Goal: Check status: Check status

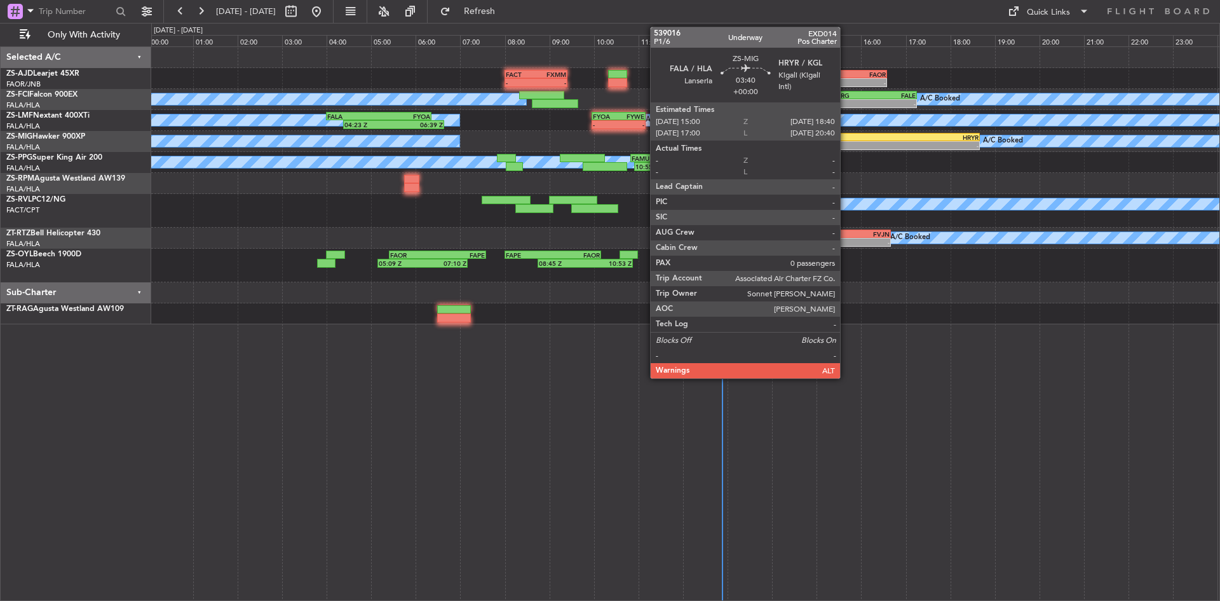
click at [846, 144] on div "-" at bounding box center [857, 146] width 81 height 8
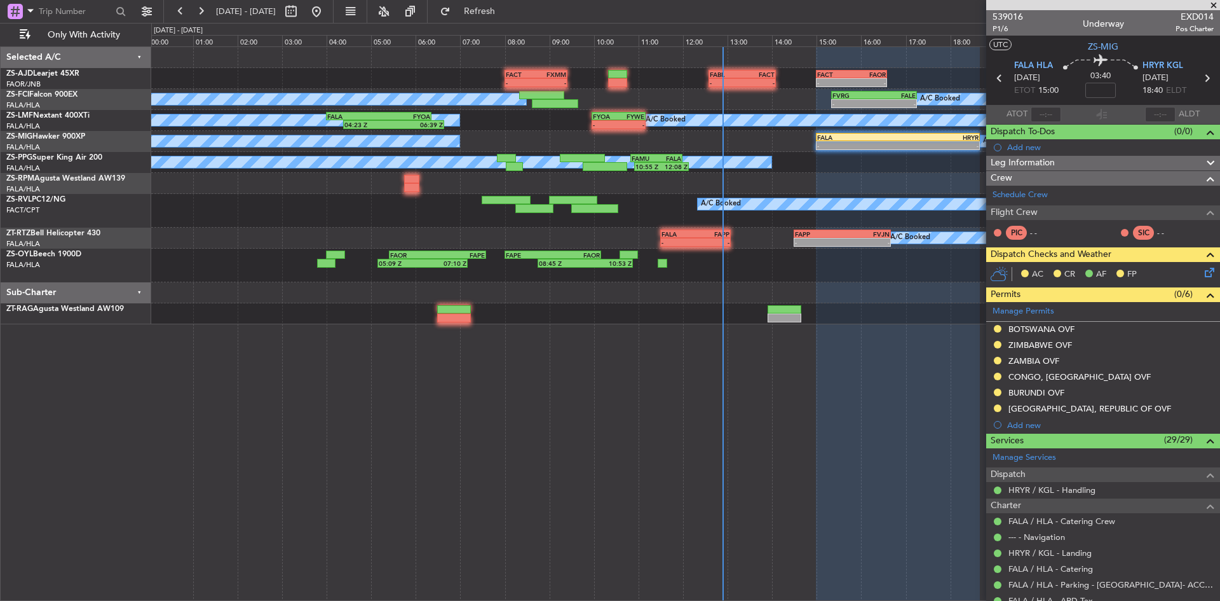
click at [1218, 3] on span at bounding box center [1214, 5] width 13 height 11
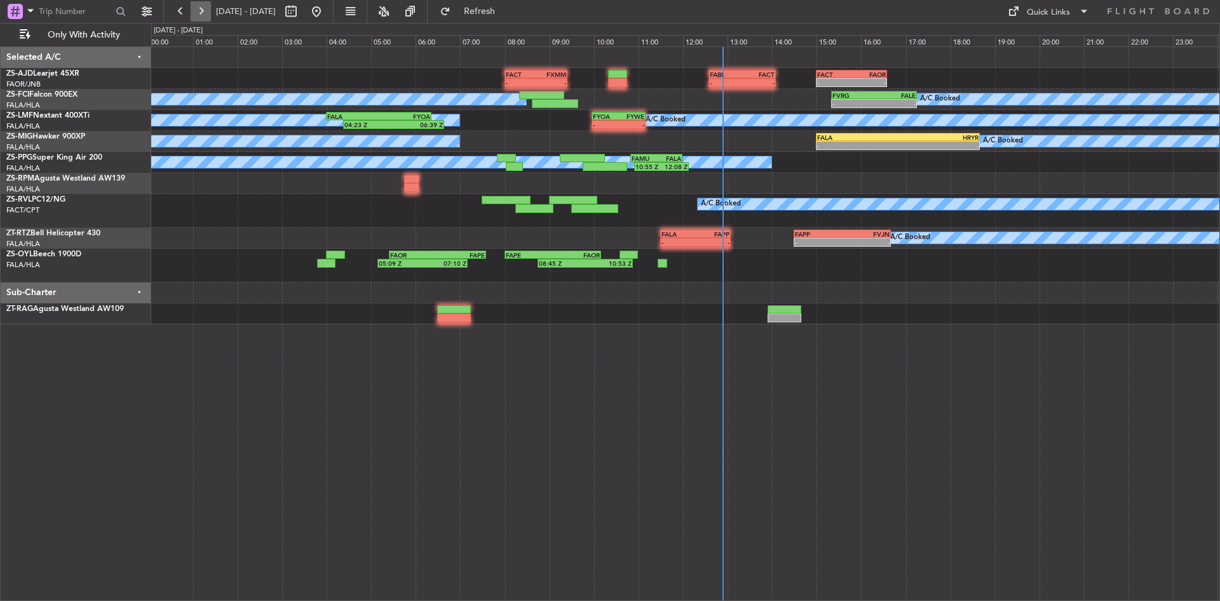
click at [201, 6] on button at bounding box center [201, 11] width 20 height 20
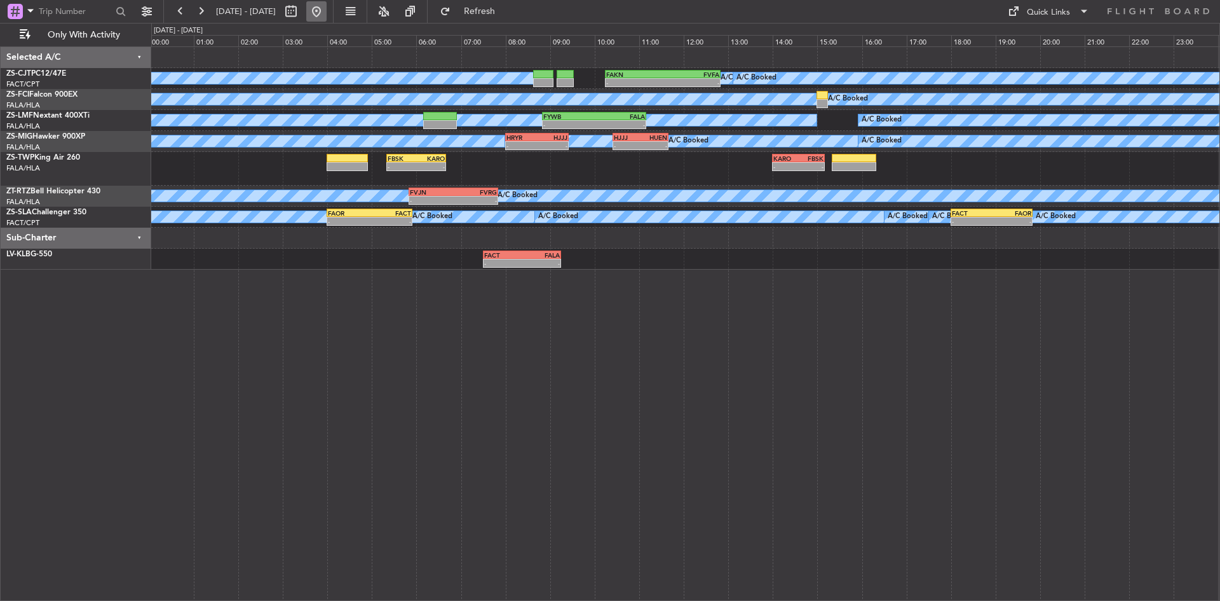
click at [327, 11] on button at bounding box center [316, 11] width 20 height 20
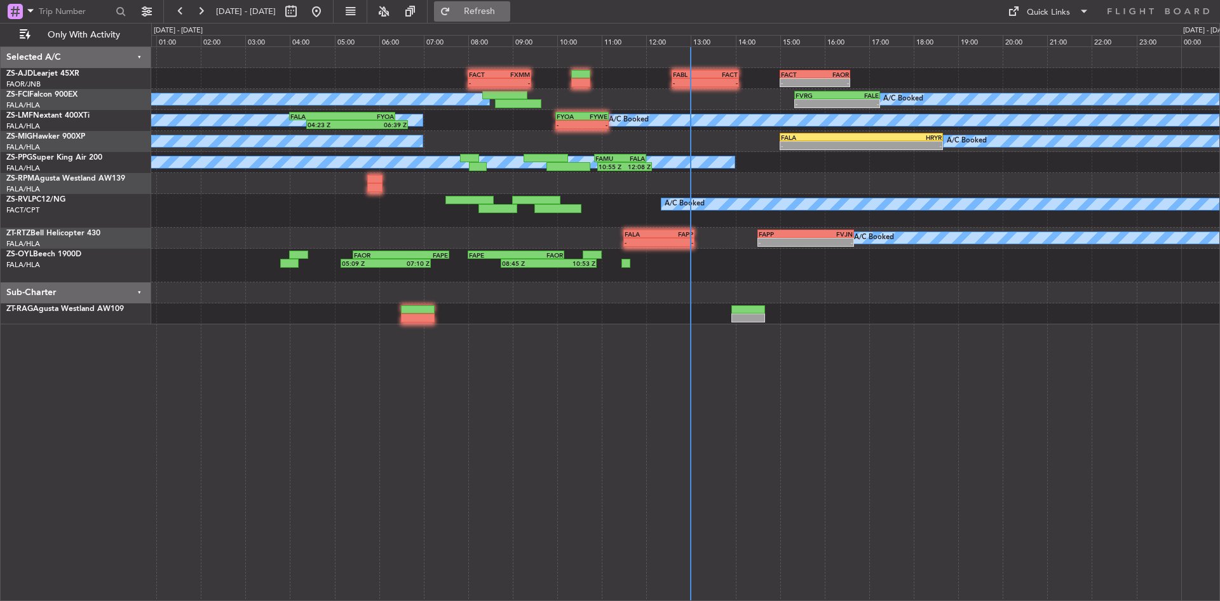
click at [507, 7] on span "Refresh" at bounding box center [479, 11] width 53 height 9
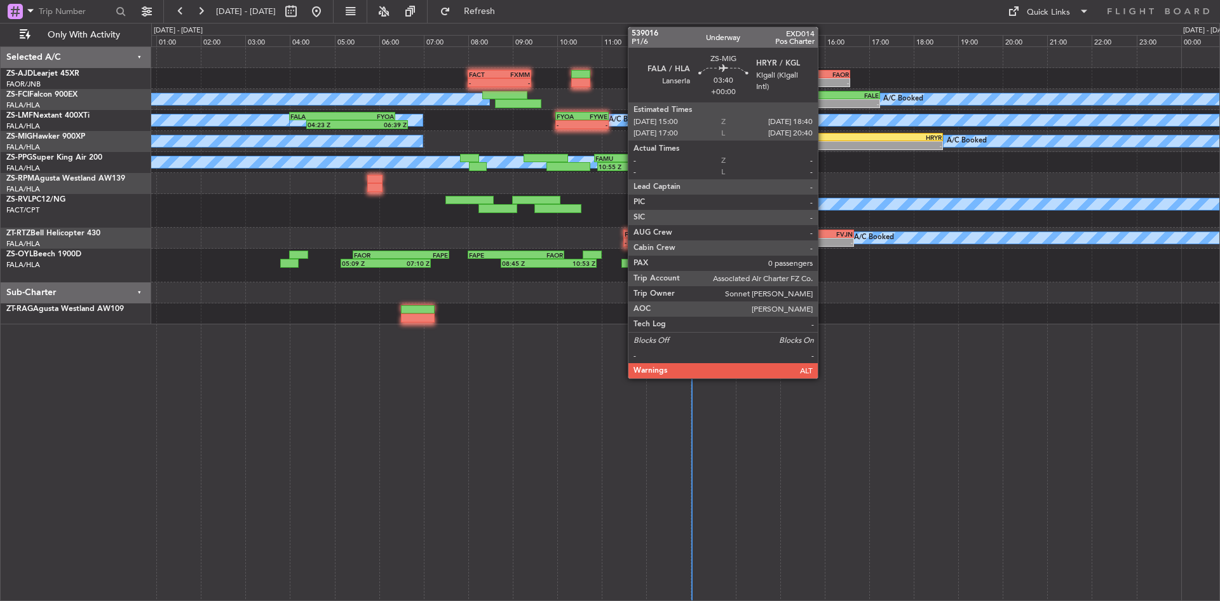
click at [824, 146] on div "-" at bounding box center [821, 146] width 81 height 8
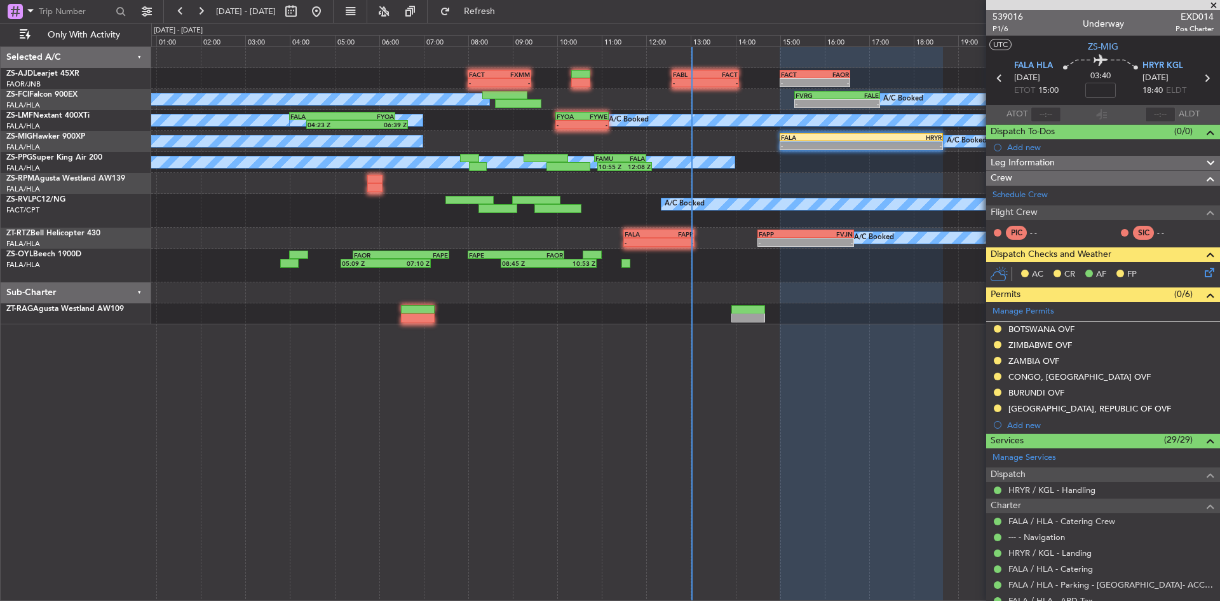
click at [1219, 4] on span at bounding box center [1214, 5] width 13 height 11
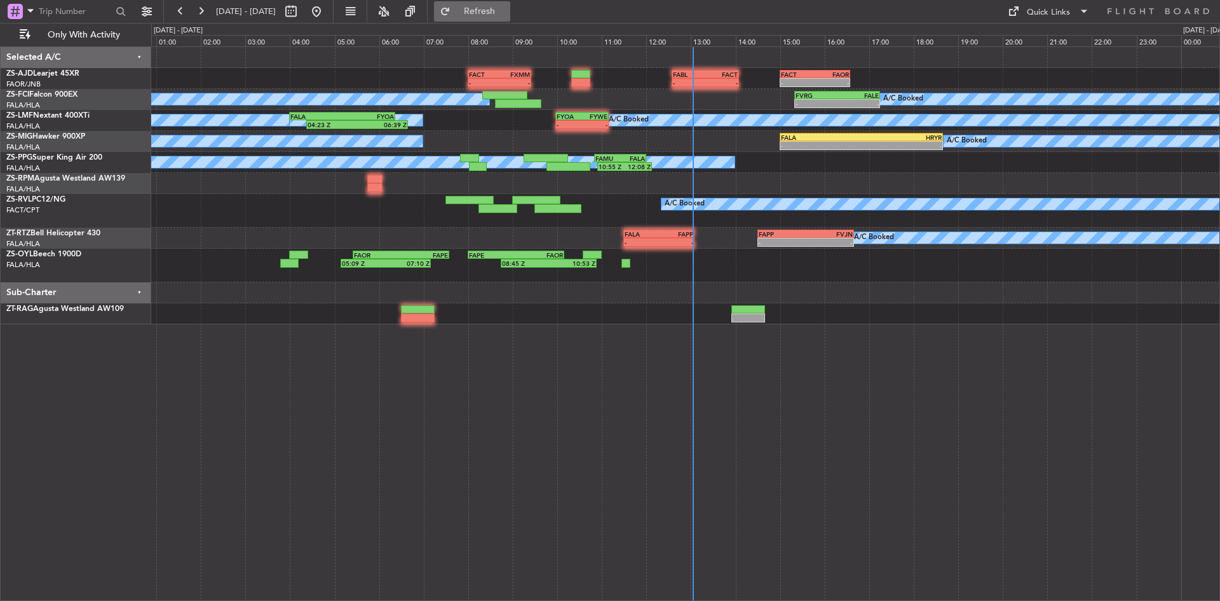
drag, startPoint x: 534, startPoint y: 13, endPoint x: 537, endPoint y: 21, distance: 8.9
click at [507, 13] on span "Refresh" at bounding box center [479, 11] width 53 height 9
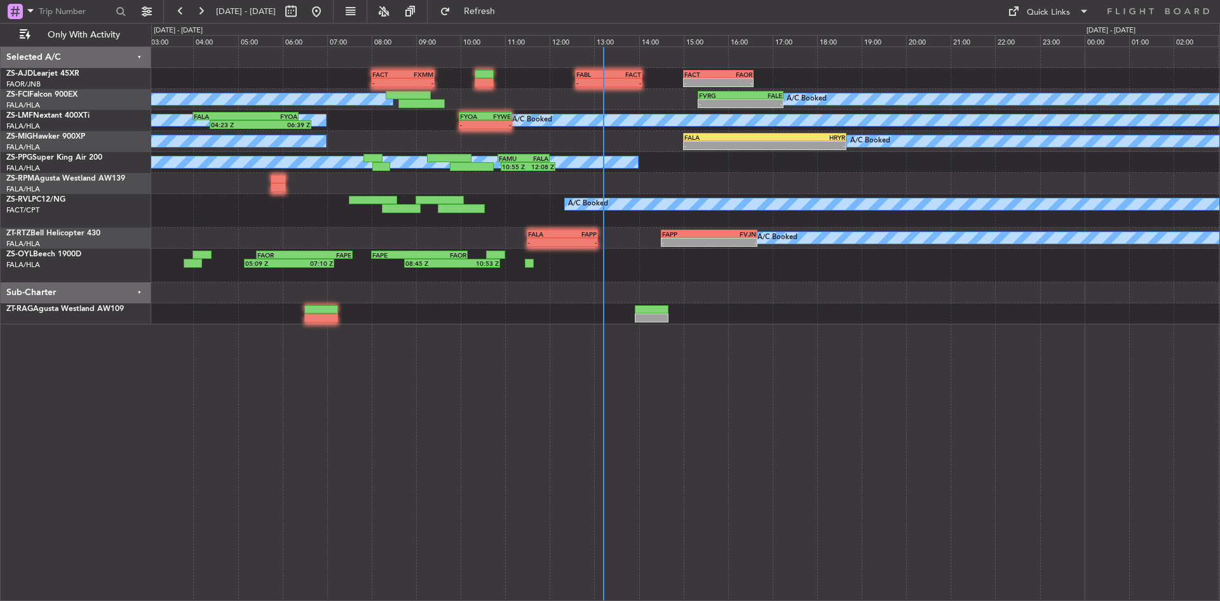
click at [708, 181] on div at bounding box center [685, 183] width 1068 height 21
click at [507, 11] on span "Refresh" at bounding box center [479, 11] width 53 height 9
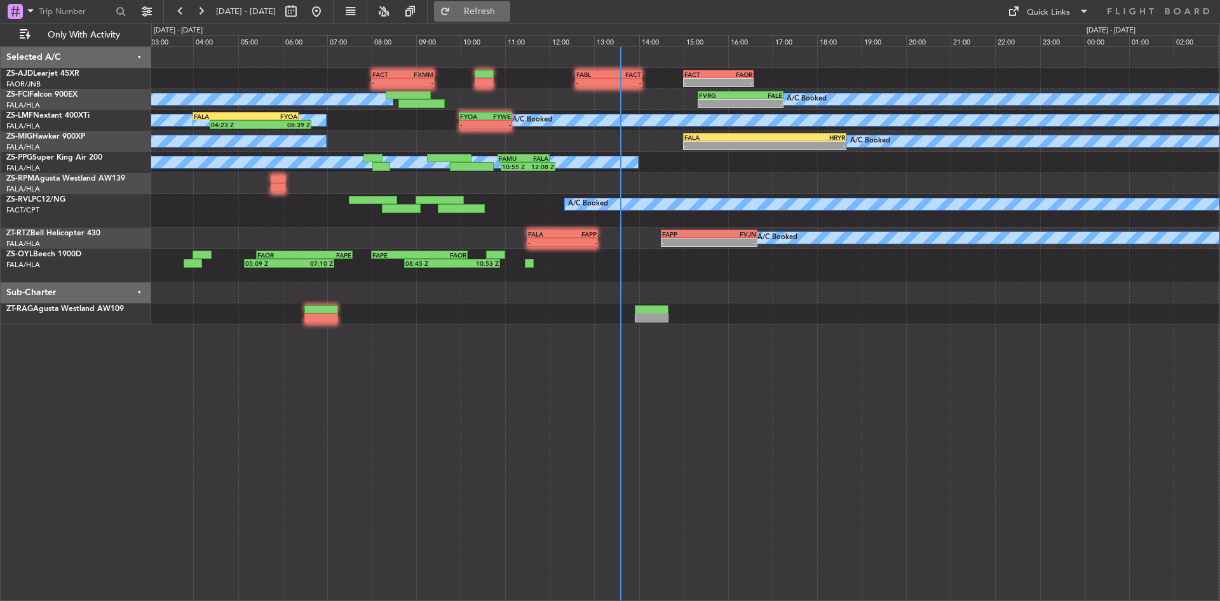
click at [507, 10] on span "Refresh" at bounding box center [479, 11] width 53 height 9
click at [651, 174] on div "- - FACT 08:00 Z FXMM 09:25 Z - - FABL 12:35 Z FACT 14:05 Z - - FACT 15:00 Z FA…" at bounding box center [685, 185] width 1068 height 277
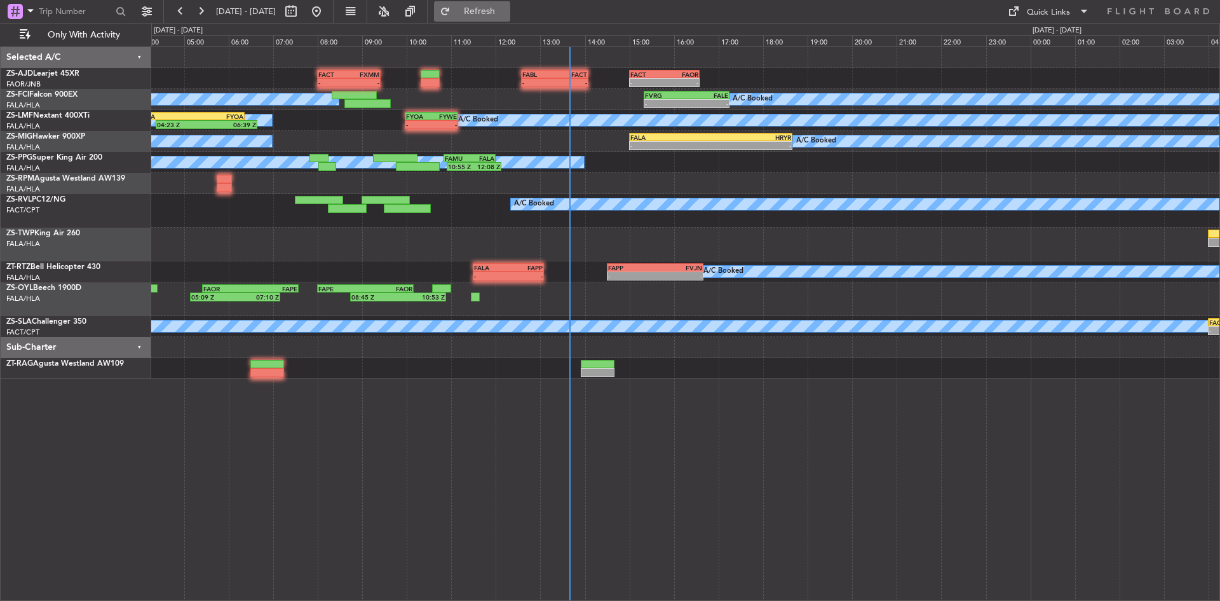
click at [507, 14] on span "Refresh" at bounding box center [479, 11] width 53 height 9
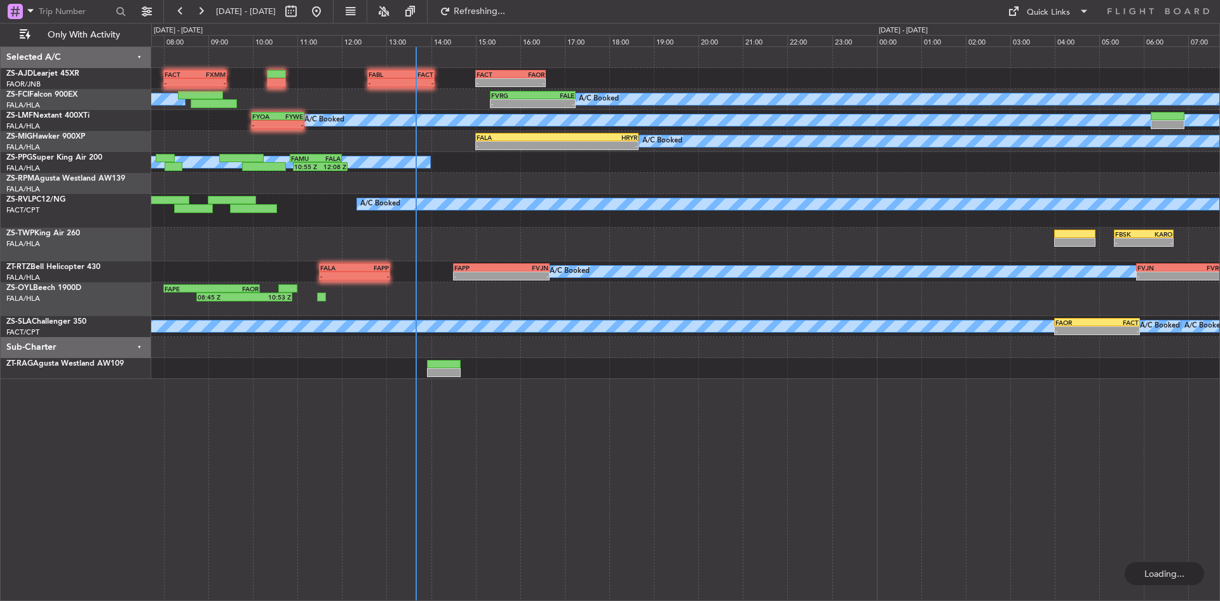
click at [339, 249] on div "- - FBSK 05:20 Z KARO 06:40 Z" at bounding box center [685, 245] width 1068 height 34
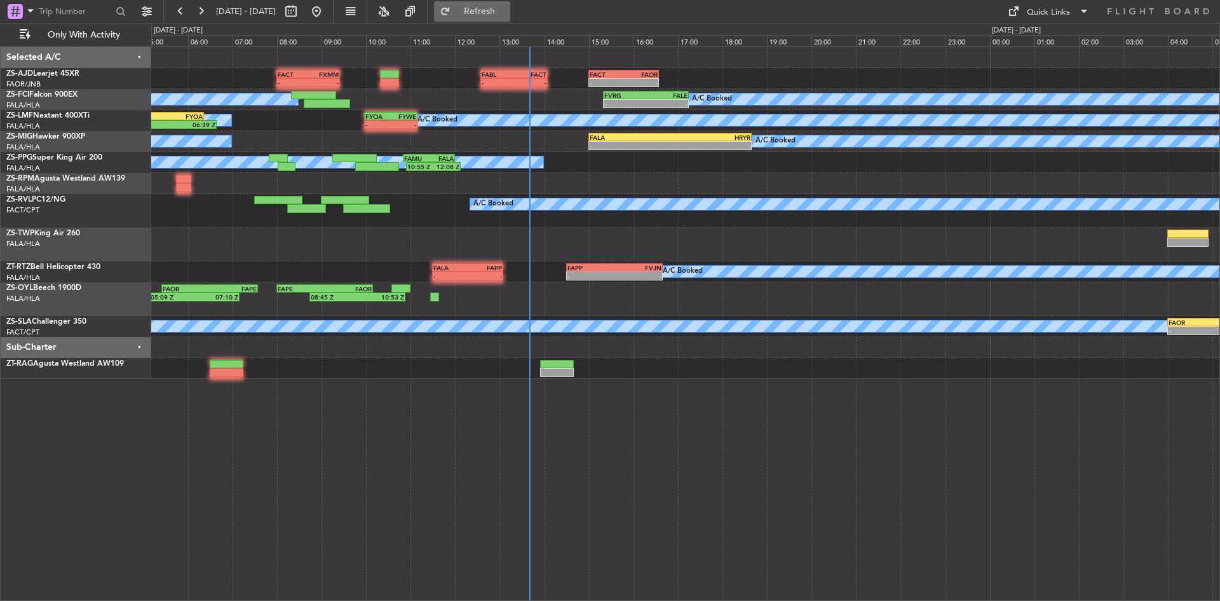
click at [510, 17] on button "Refresh" at bounding box center [472, 11] width 76 height 20
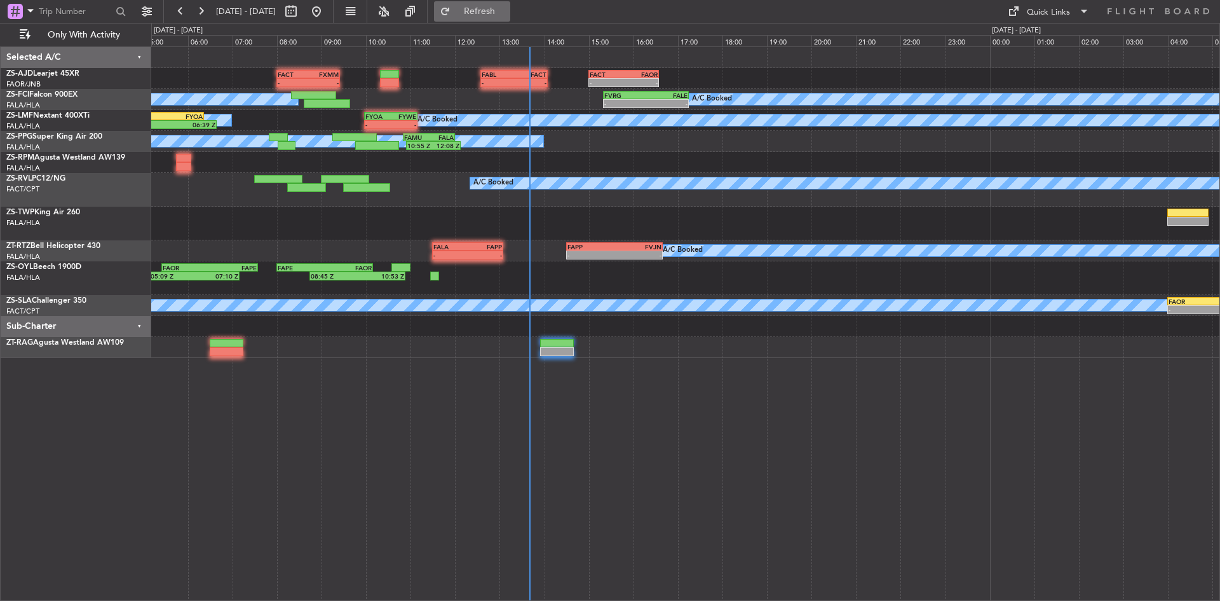
click at [510, 3] on button "Refresh" at bounding box center [472, 11] width 76 height 20
click at [209, 13] on button at bounding box center [201, 11] width 20 height 20
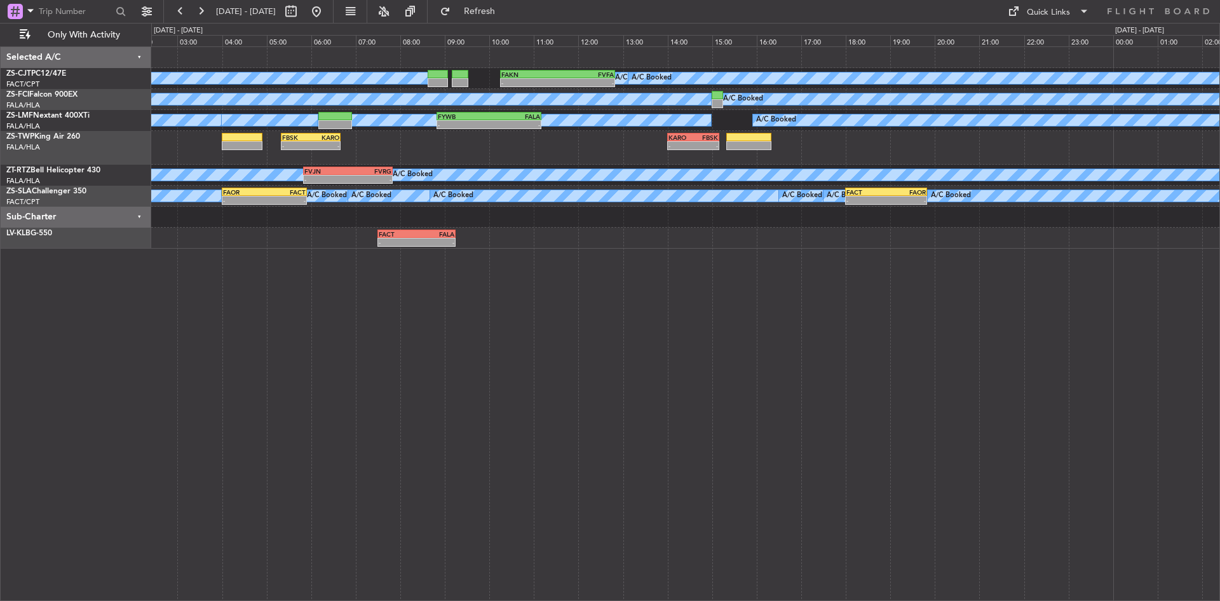
click at [427, 156] on div "- - FBSK 05:20 Z KARO 06:40 Z KARO 14:00 Z FBSK 15:10 Z - -" at bounding box center [685, 148] width 1068 height 34
click at [510, 4] on button "Refresh" at bounding box center [472, 11] width 76 height 20
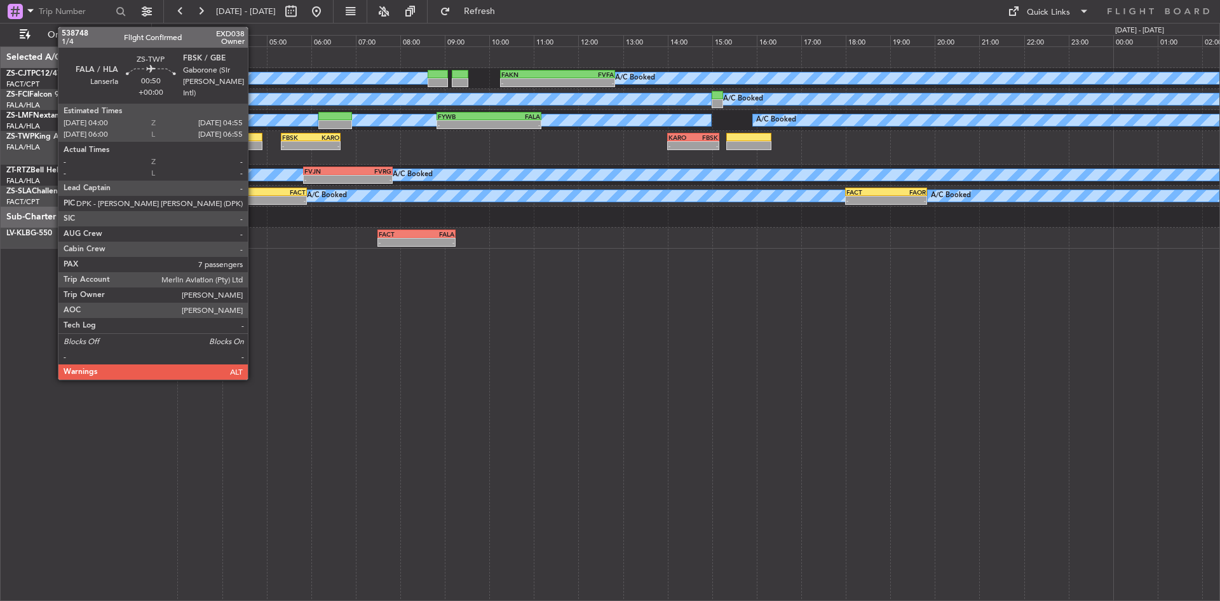
click at [254, 139] on div at bounding box center [242, 137] width 41 height 9
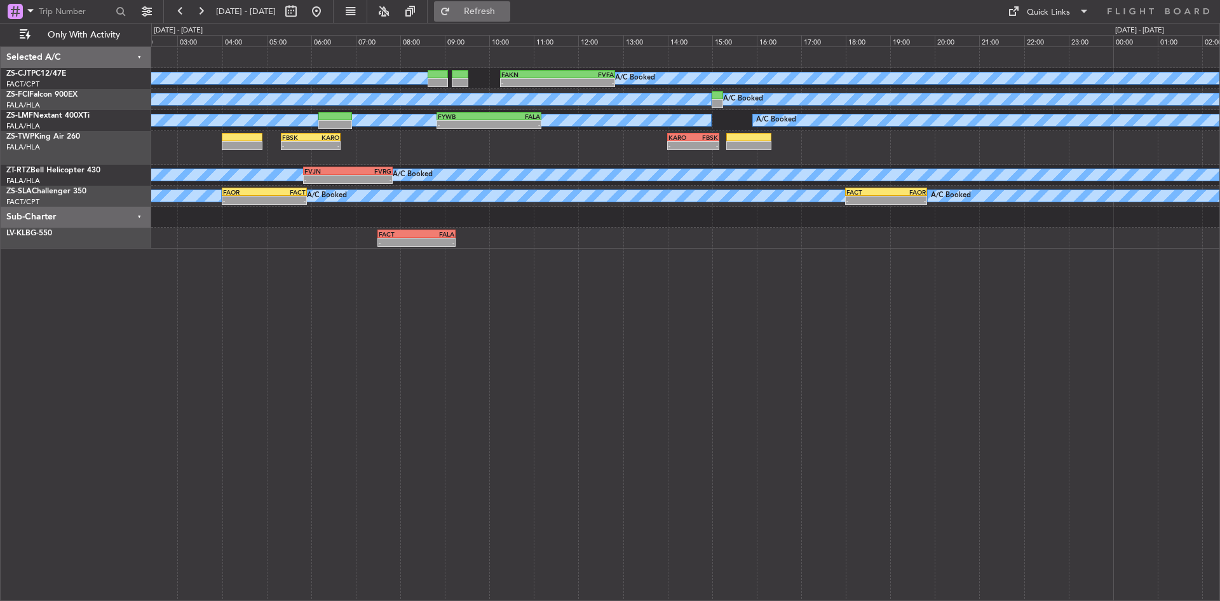
click at [497, 11] on span "Refresh" at bounding box center [479, 11] width 53 height 9
click at [327, 13] on button at bounding box center [316, 11] width 20 height 20
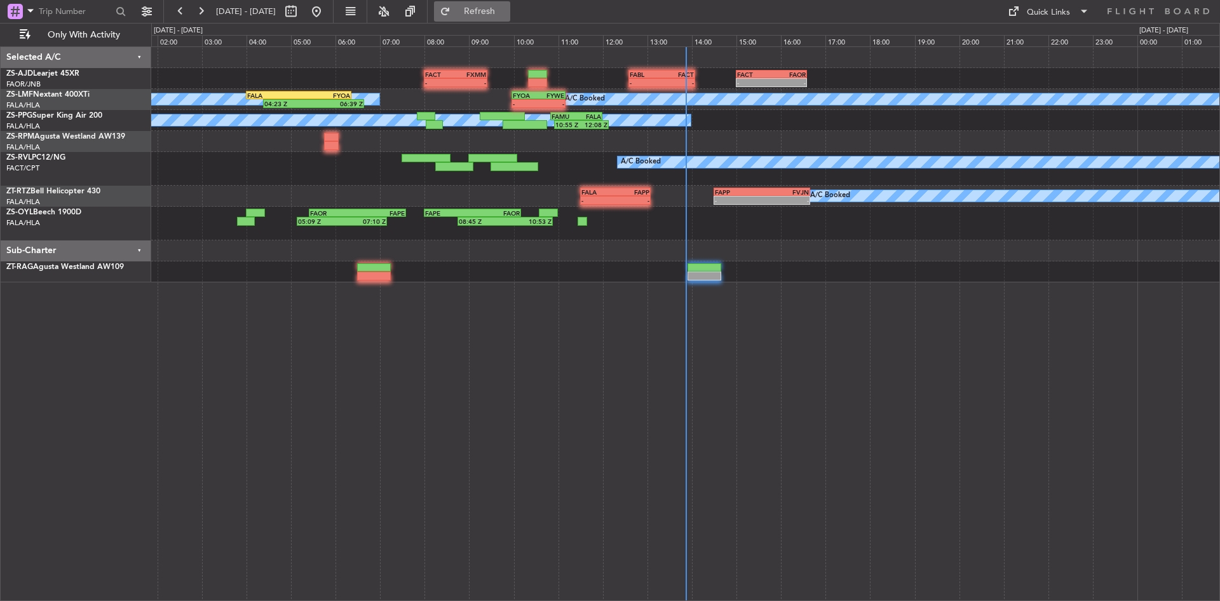
click at [510, 4] on button "Refresh" at bounding box center [472, 11] width 76 height 20
click at [194, 6] on button at bounding box center [201, 11] width 20 height 20
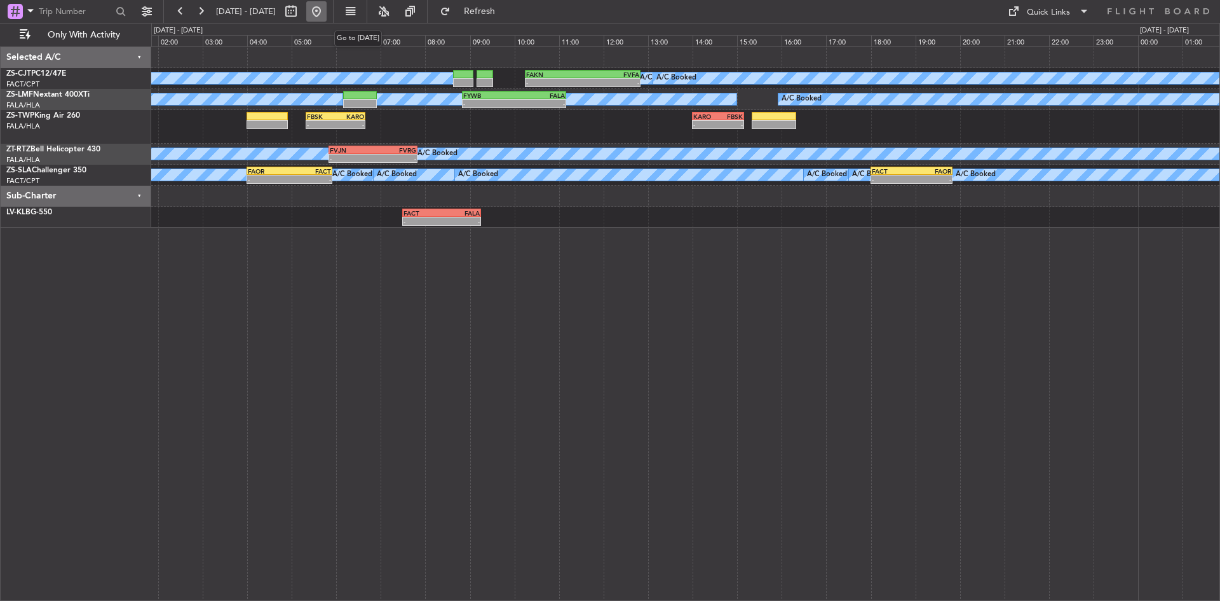
click at [327, 9] on button at bounding box center [316, 11] width 20 height 20
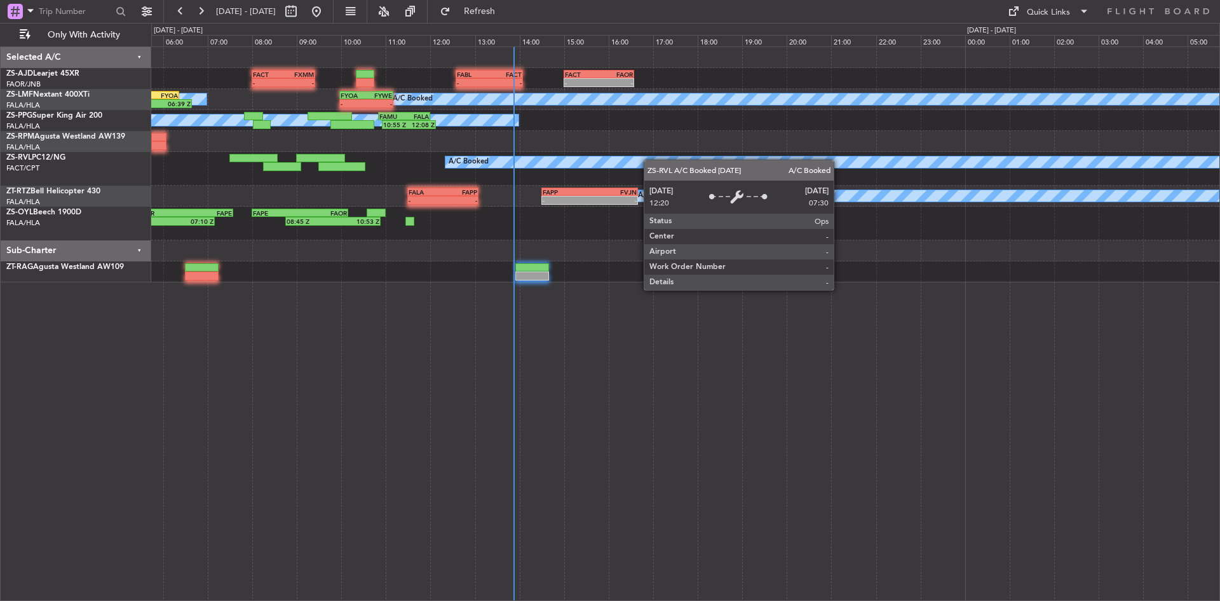
click at [585, 161] on div "FACT 15:00 Z FAOR 16:35 Z - - - - FABL 12:35 Z FACT 14:05 Z FACT 08:00 Z FXMM 0…" at bounding box center [685, 164] width 1068 height 235
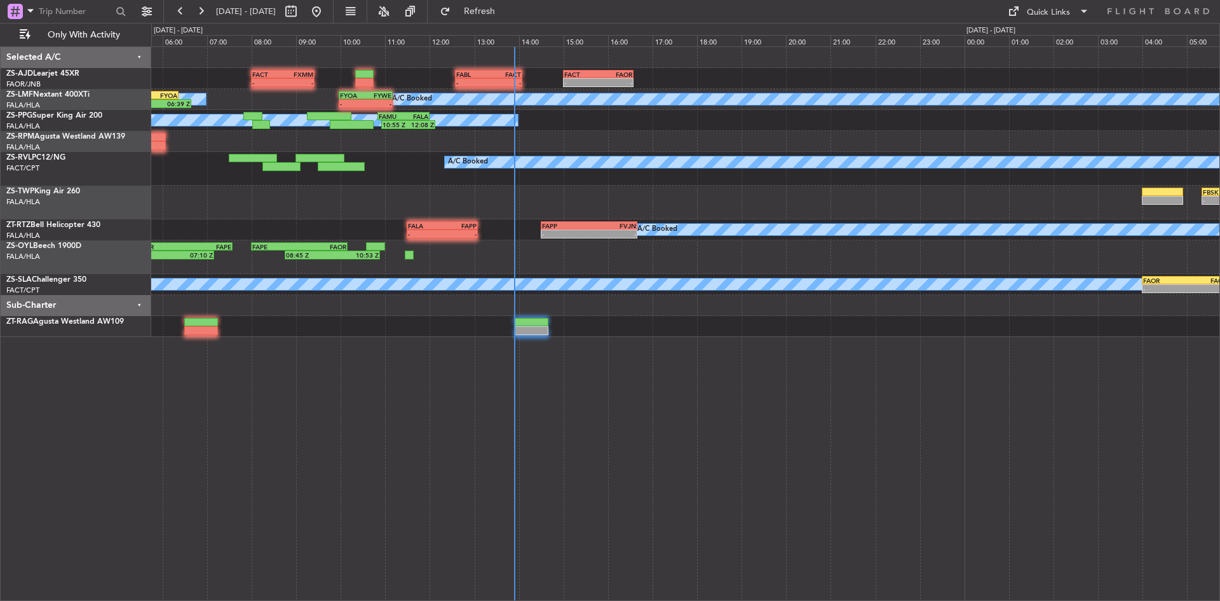
click at [517, 184] on div "A/C Booked" at bounding box center [685, 169] width 1068 height 34
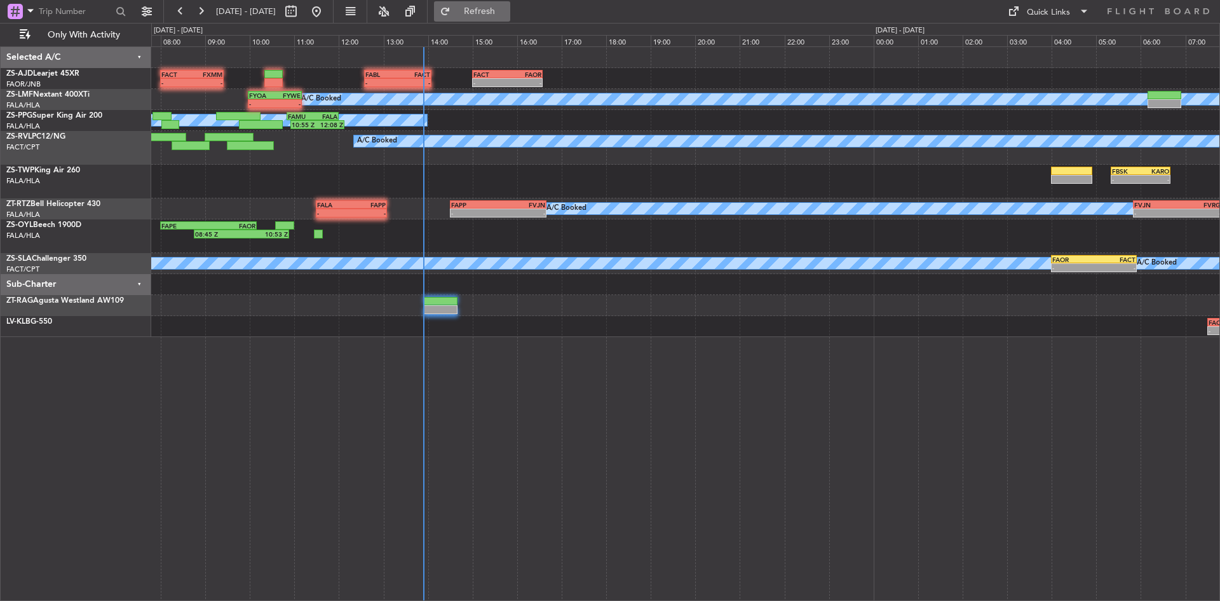
click at [506, 8] on span "Refresh" at bounding box center [479, 11] width 53 height 9
click at [192, 3] on button at bounding box center [201, 11] width 20 height 20
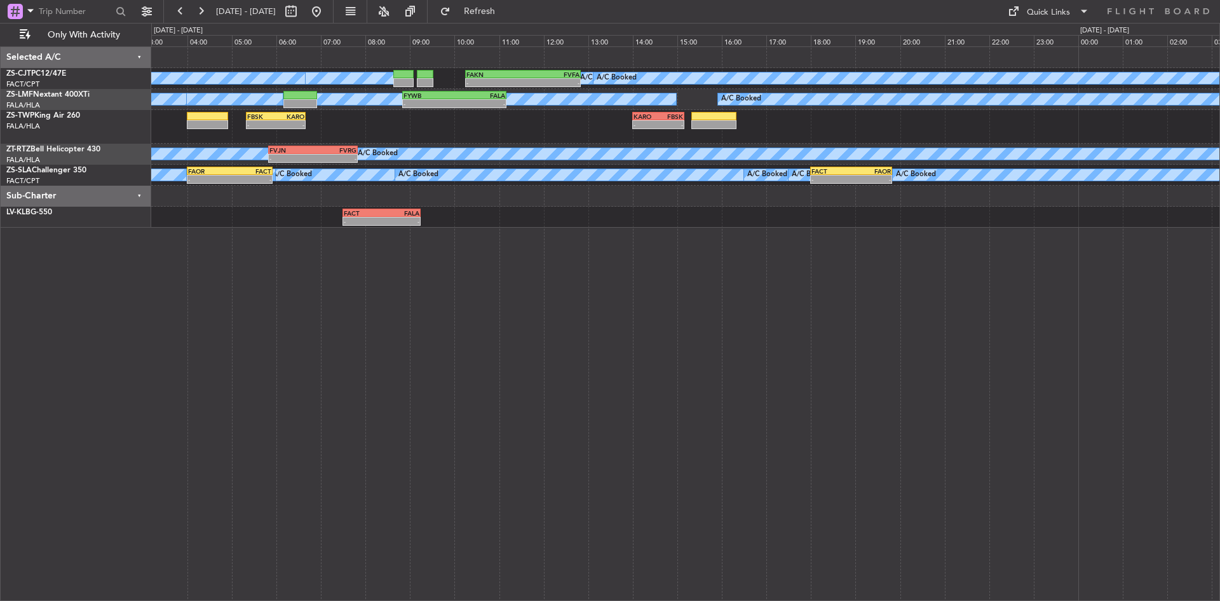
click at [445, 142] on div "KARO 14:00 Z FBSK 15:10 Z - - FBSK 05:20 Z KARO 06:40 Z - -" at bounding box center [685, 127] width 1068 height 34
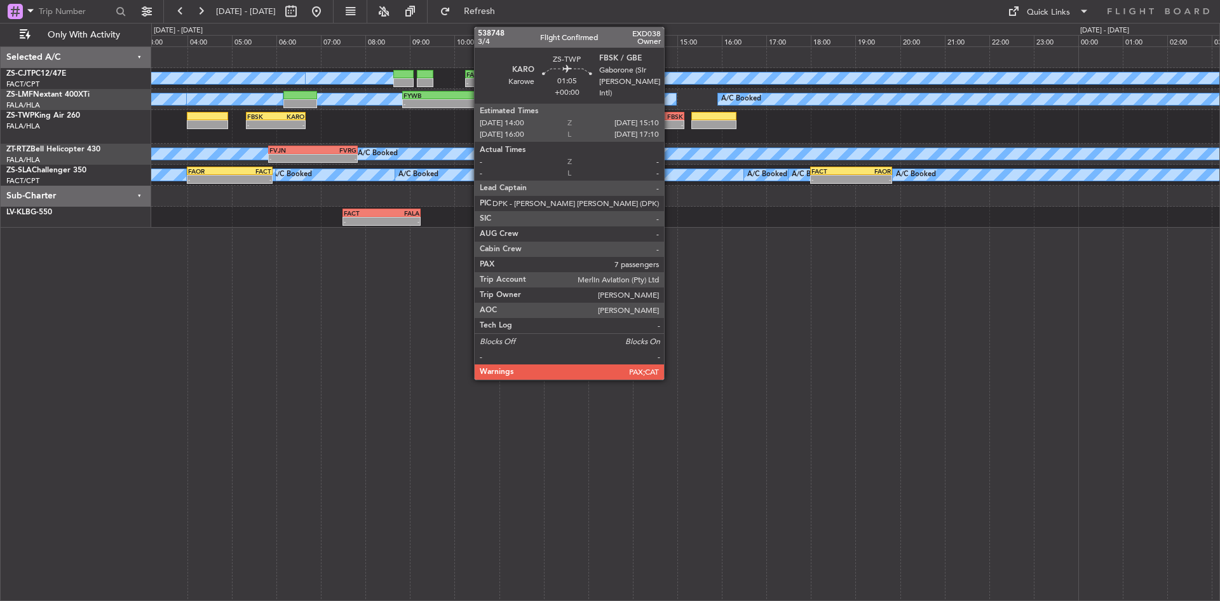
click at [670, 125] on div "-" at bounding box center [670, 125] width 25 height 8
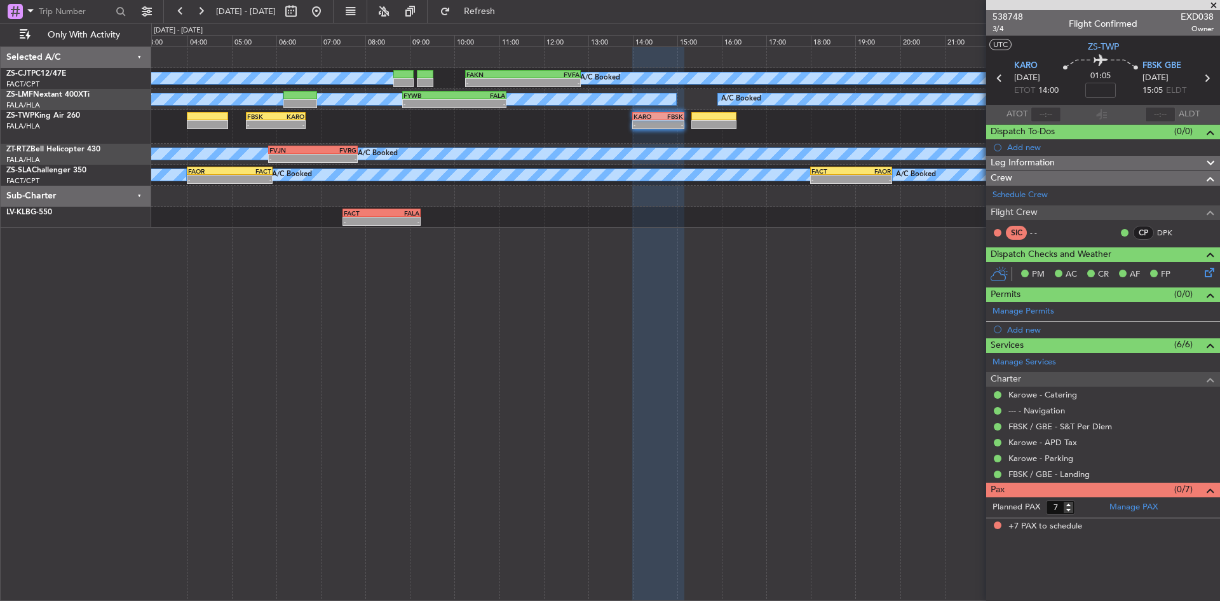
click at [1216, 6] on span at bounding box center [1214, 5] width 13 height 11
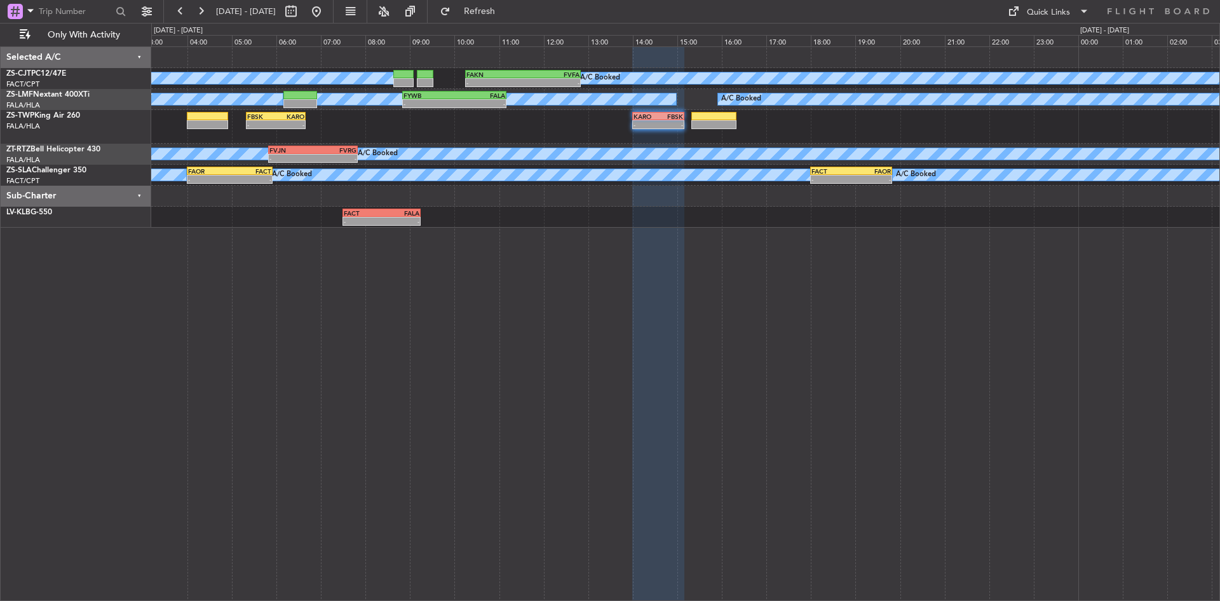
type input "0"
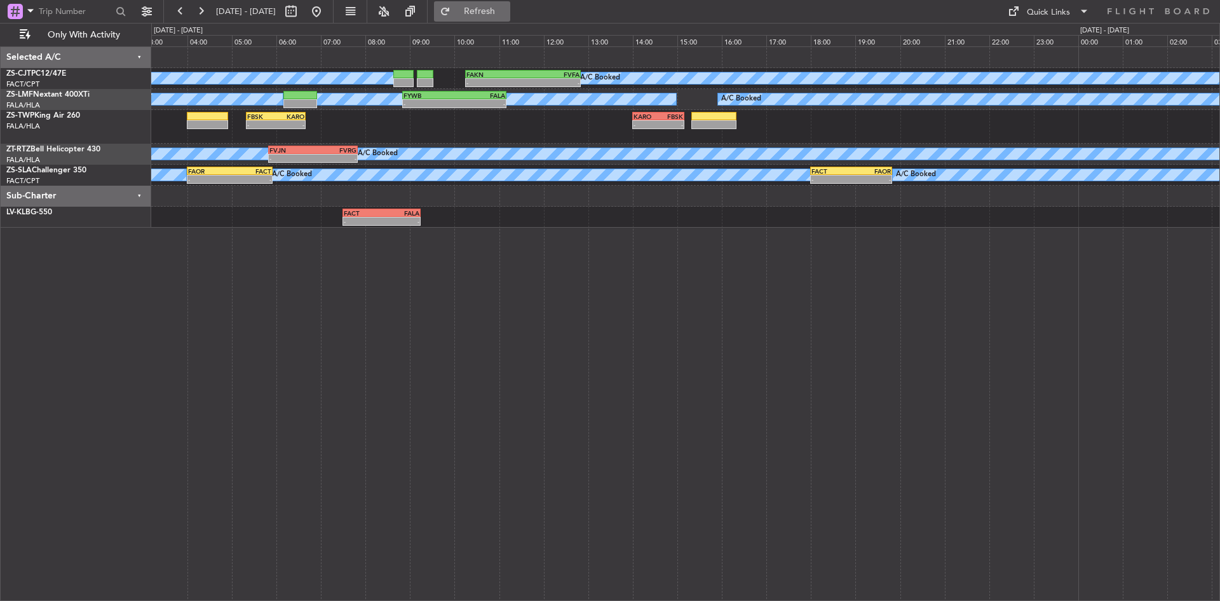
click at [500, 10] on span "Refresh" at bounding box center [479, 11] width 53 height 9
click at [327, 17] on button at bounding box center [316, 11] width 20 height 20
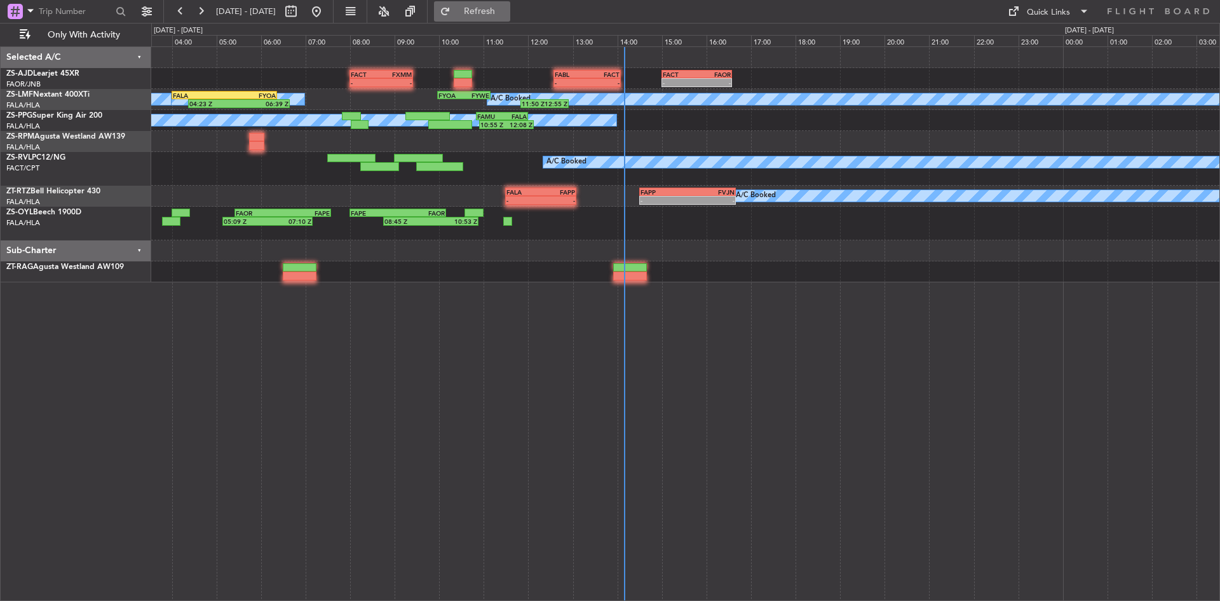
click at [507, 7] on span "Refresh" at bounding box center [479, 11] width 53 height 9
click at [201, 8] on button at bounding box center [201, 11] width 20 height 20
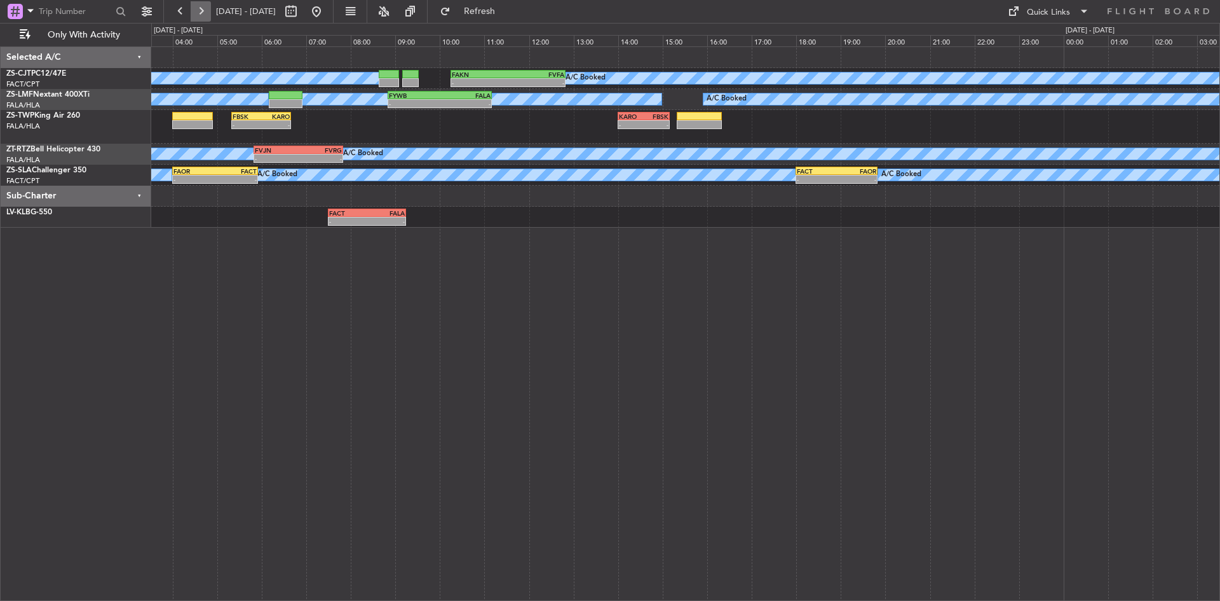
click at [196, 8] on button at bounding box center [201, 11] width 20 height 20
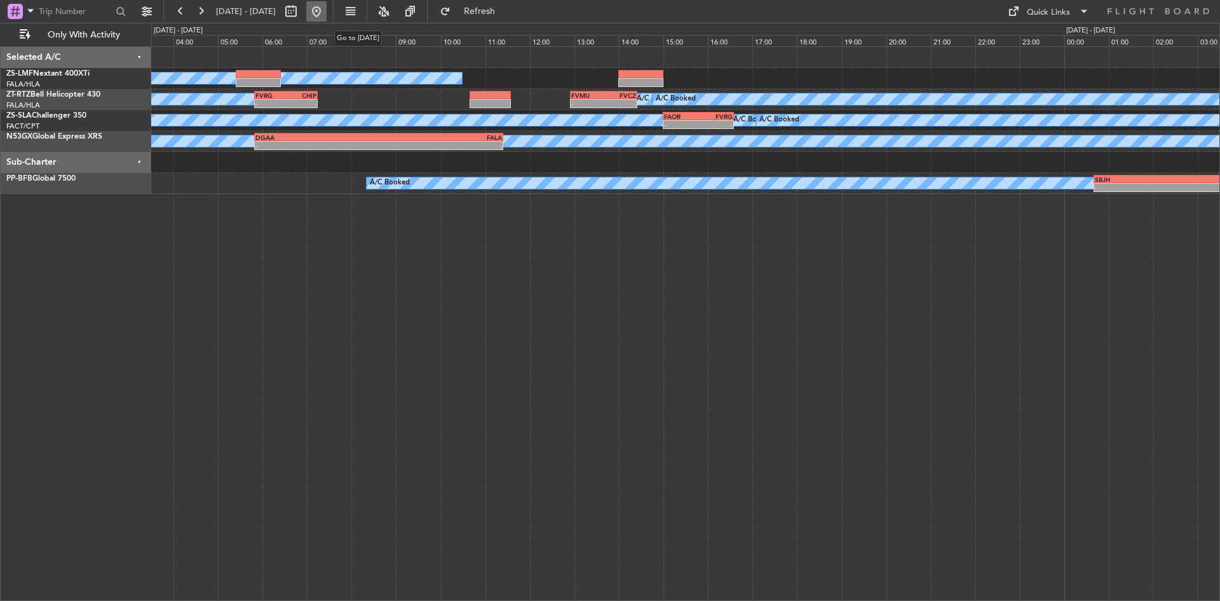
click at [327, 9] on button at bounding box center [316, 11] width 20 height 20
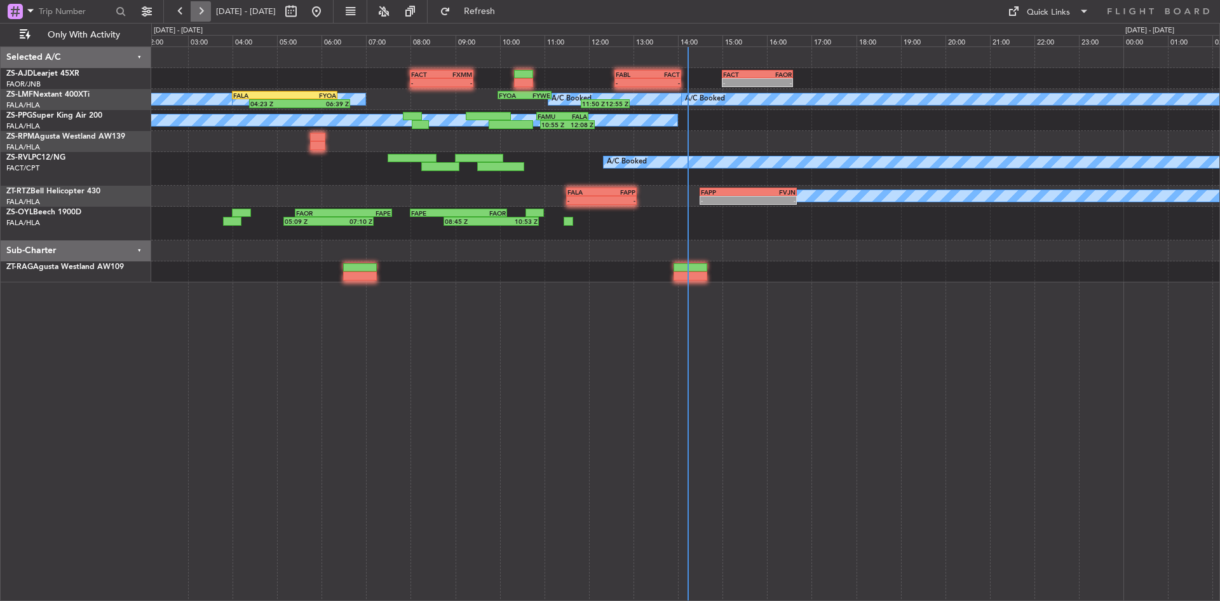
click at [198, 11] on button at bounding box center [201, 11] width 20 height 20
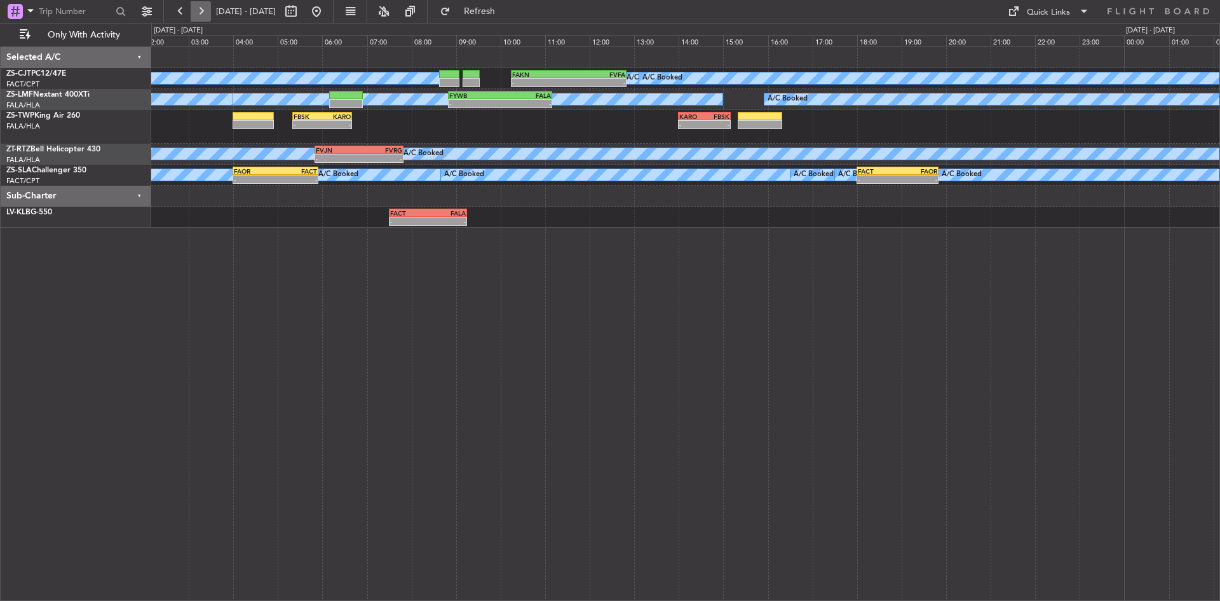
click at [196, 12] on button at bounding box center [201, 11] width 20 height 20
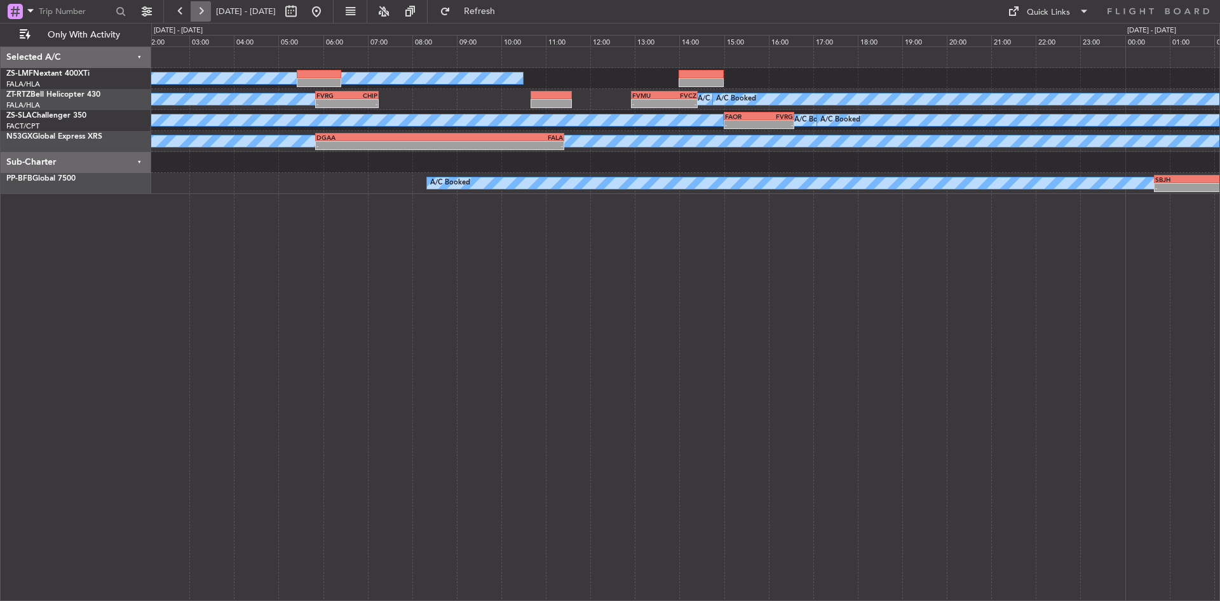
click at [196, 12] on button at bounding box center [201, 11] width 20 height 20
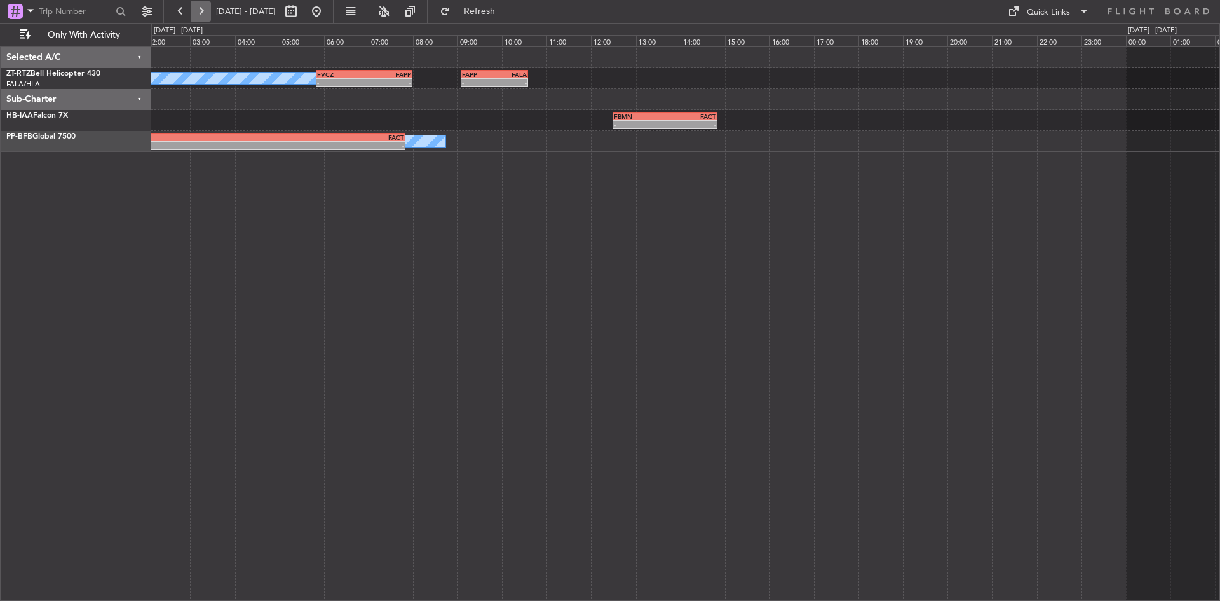
click at [196, 12] on button at bounding box center [201, 11] width 20 height 20
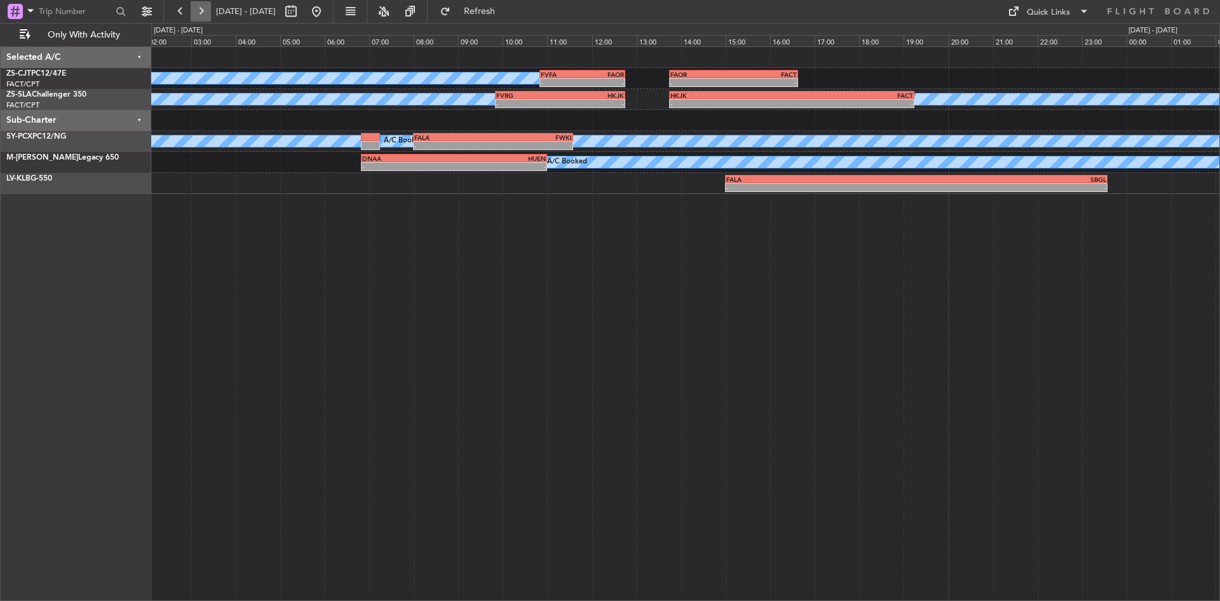
click at [196, 12] on button at bounding box center [201, 11] width 20 height 20
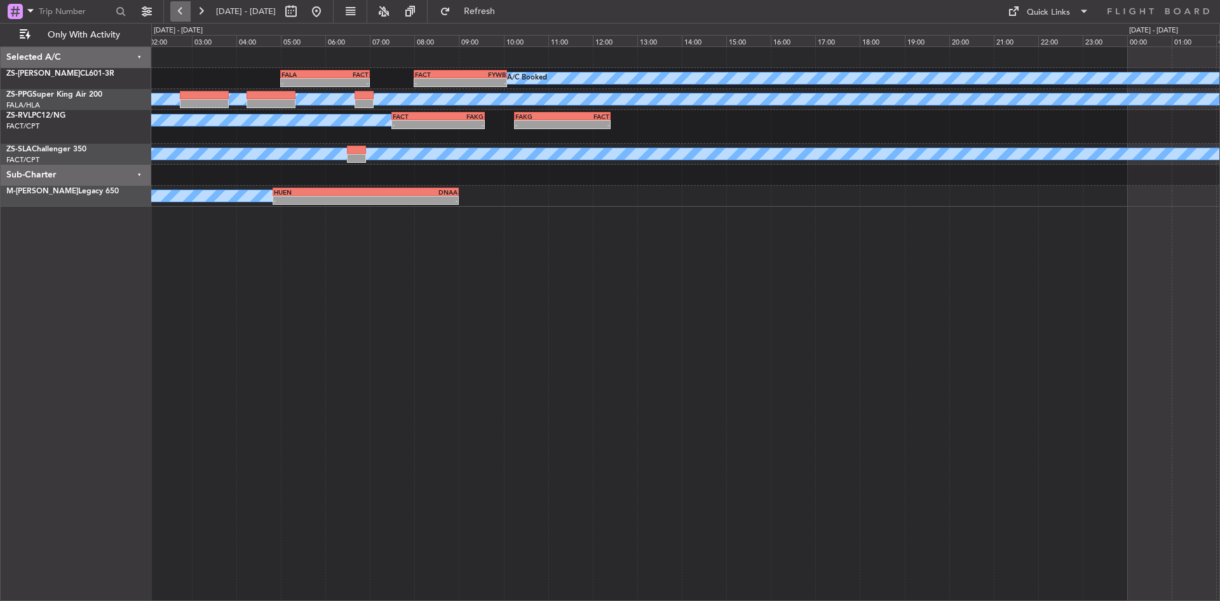
click at [189, 8] on button at bounding box center [180, 11] width 20 height 20
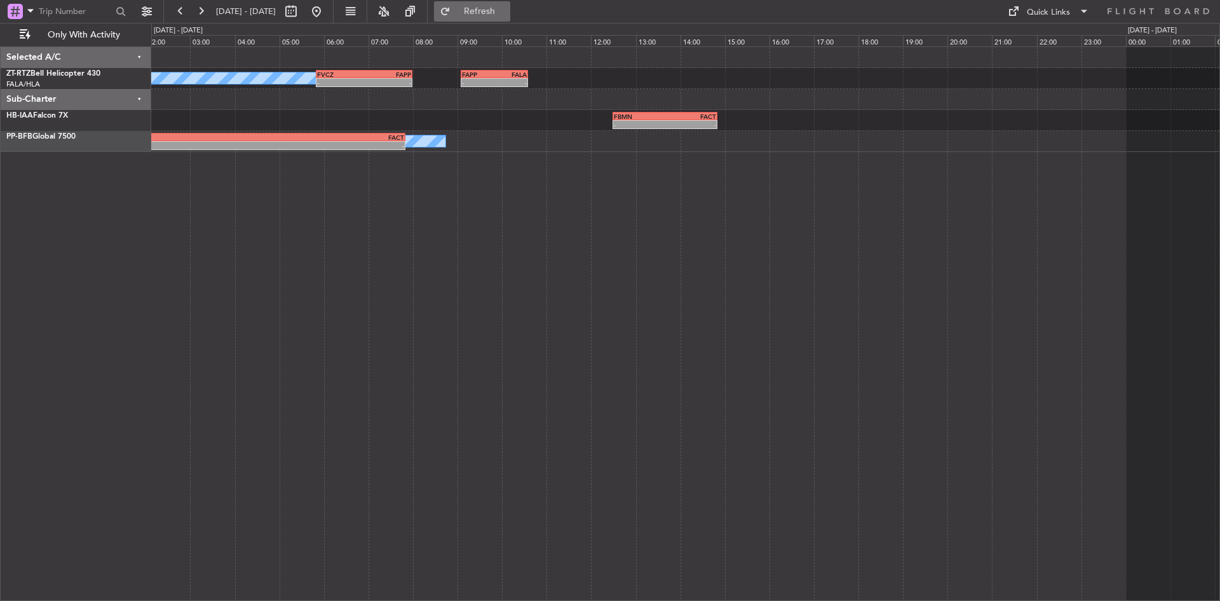
click at [507, 13] on span "Refresh" at bounding box center [479, 11] width 53 height 9
click at [327, 5] on button at bounding box center [316, 11] width 20 height 20
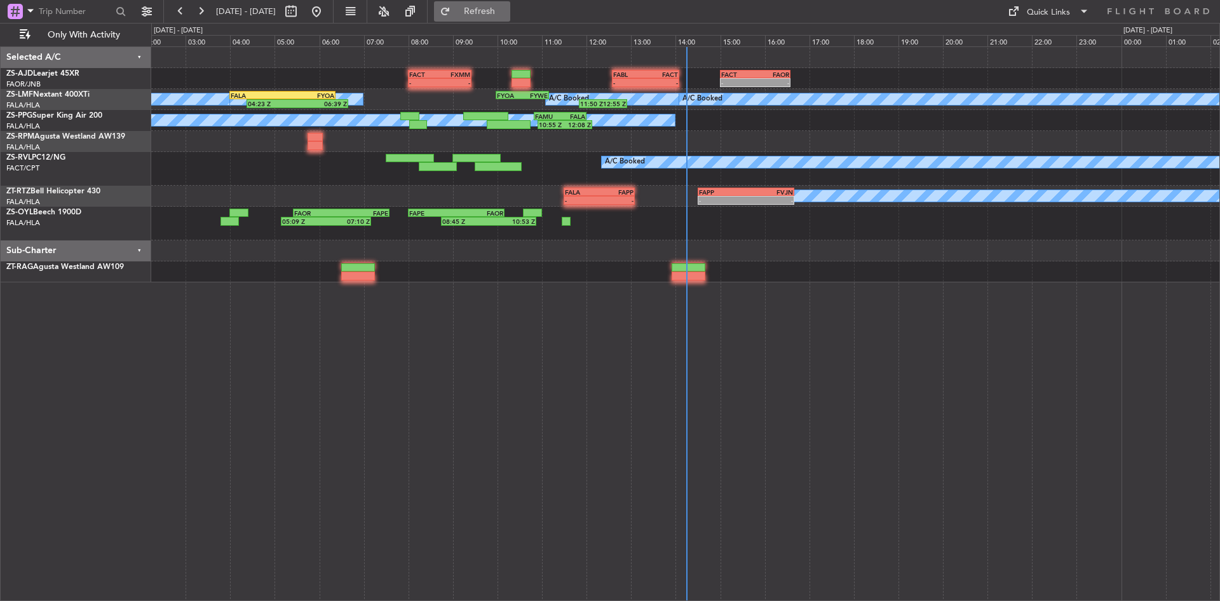
click at [507, 15] on span "Refresh" at bounding box center [479, 11] width 53 height 9
drag, startPoint x: 537, startPoint y: 13, endPoint x: 416, endPoint y: 4, distance: 121.0
click at [507, 13] on span "Refresh" at bounding box center [479, 11] width 53 height 9
click at [203, 13] on button at bounding box center [201, 11] width 20 height 20
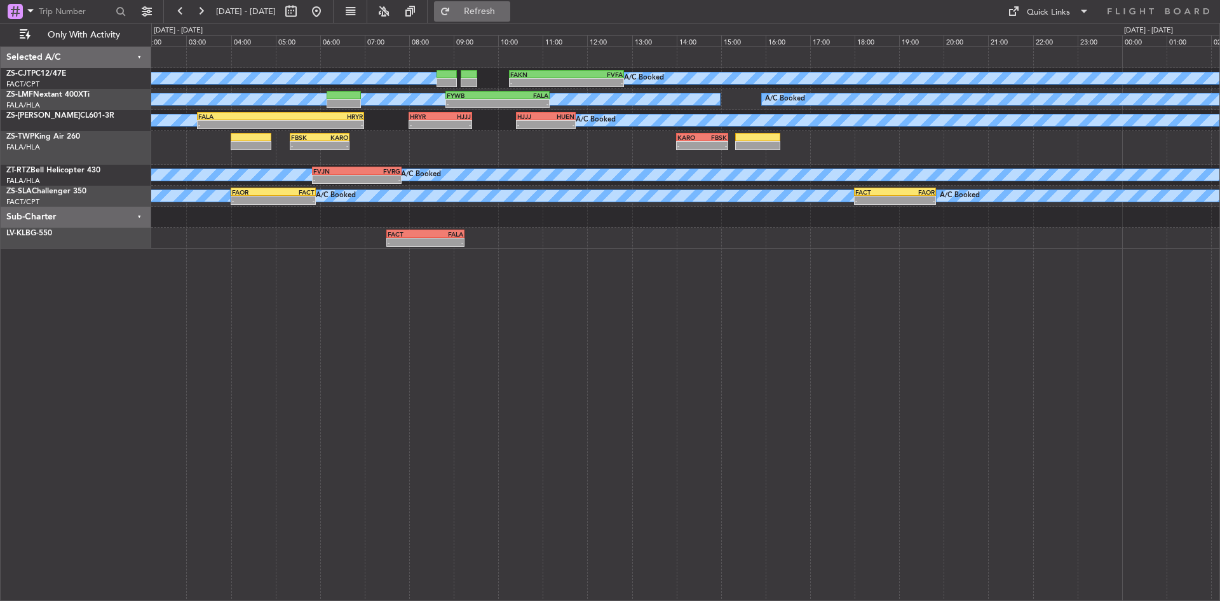
click at [498, 13] on span "Refresh" at bounding box center [479, 11] width 53 height 9
click at [194, 12] on button at bounding box center [201, 11] width 20 height 20
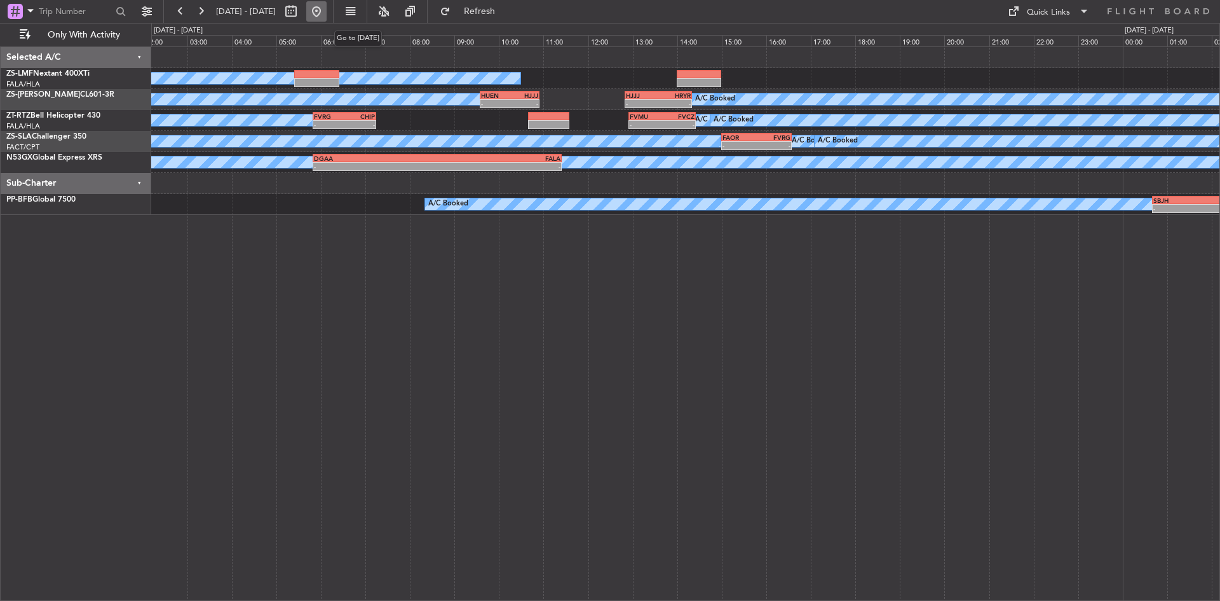
click at [327, 13] on button at bounding box center [316, 11] width 20 height 20
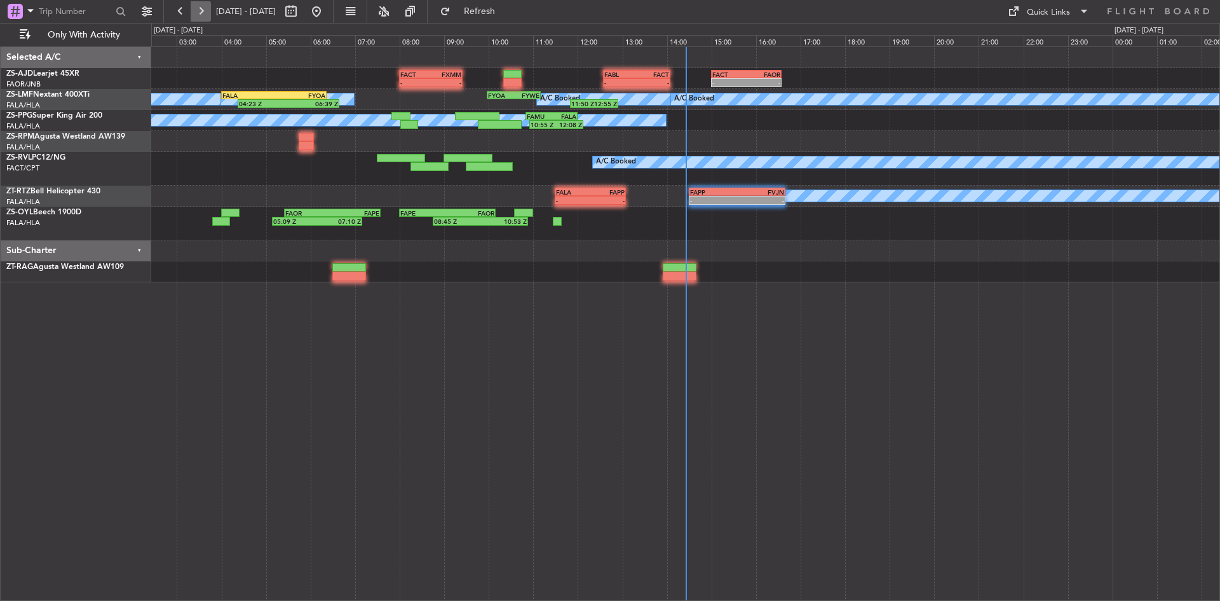
click at [207, 12] on button at bounding box center [201, 11] width 20 height 20
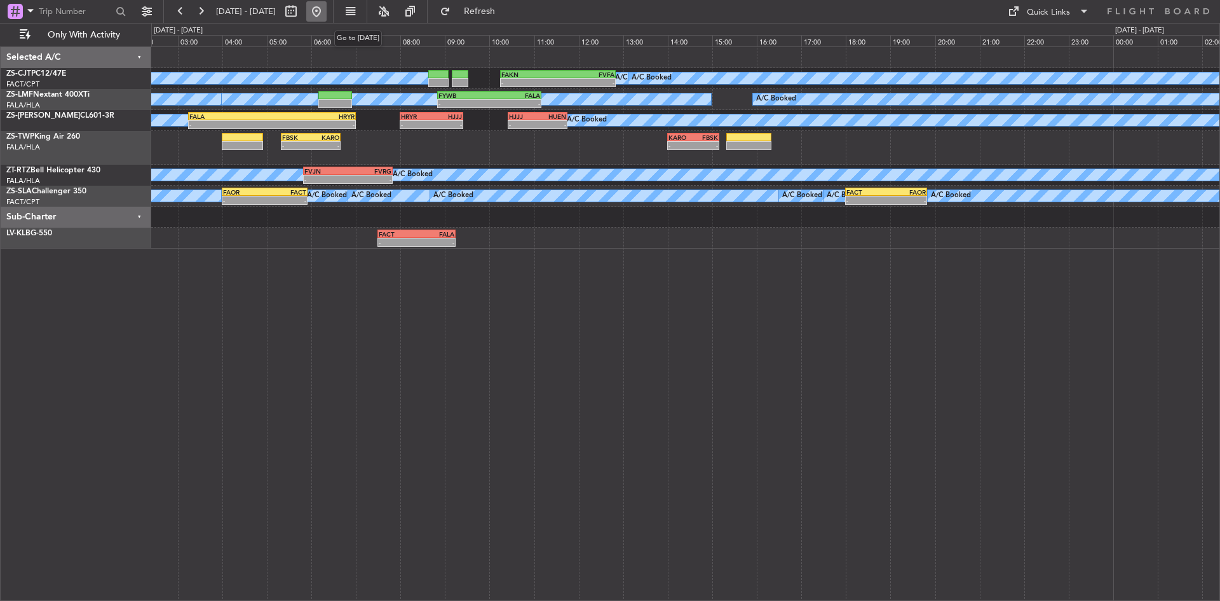
click at [327, 18] on button at bounding box center [316, 11] width 20 height 20
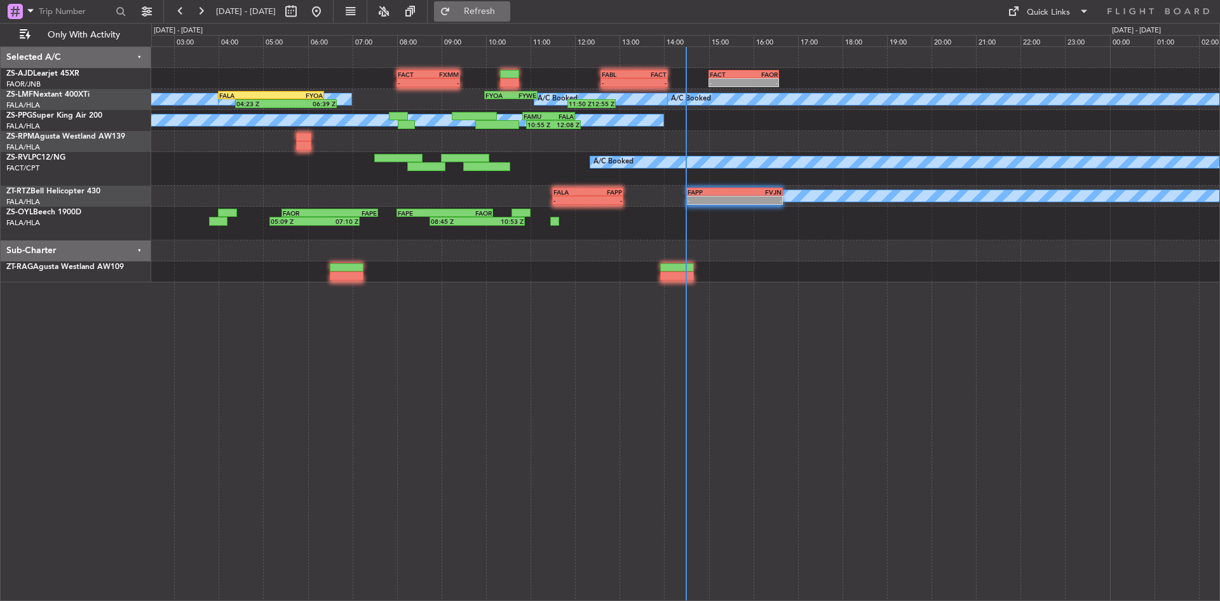
click at [507, 13] on span "Refresh" at bounding box center [479, 11] width 53 height 9
click at [194, 7] on button at bounding box center [201, 11] width 20 height 20
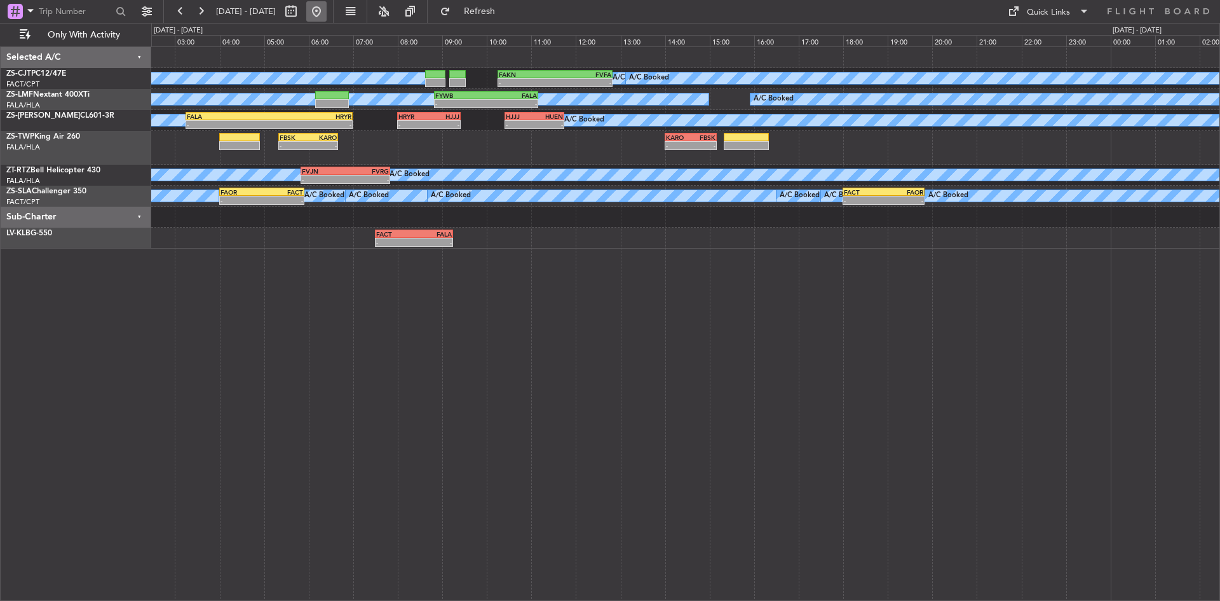
click at [327, 12] on button at bounding box center [316, 11] width 20 height 20
